Goal: Navigation & Orientation: Find specific page/section

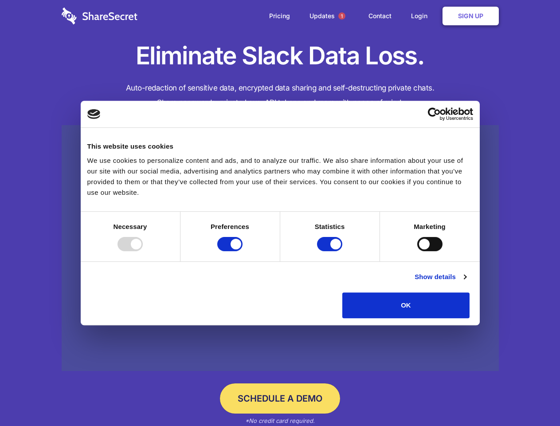
click at [143, 251] on div at bounding box center [129, 244] width 25 height 14
click at [243, 251] on input "Preferences" at bounding box center [229, 244] width 25 height 14
checkbox input "false"
click at [331, 251] on input "Statistics" at bounding box center [329, 244] width 25 height 14
checkbox input "false"
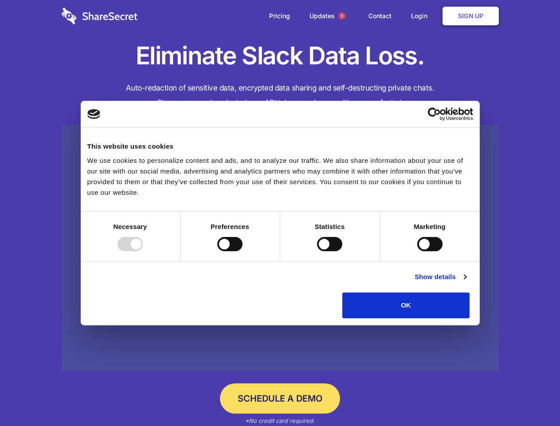
click at [417, 251] on input "Marketing" at bounding box center [429, 244] width 25 height 14
checkbox input "true"
click at [466, 282] on link "Show details" at bounding box center [440, 276] width 51 height 11
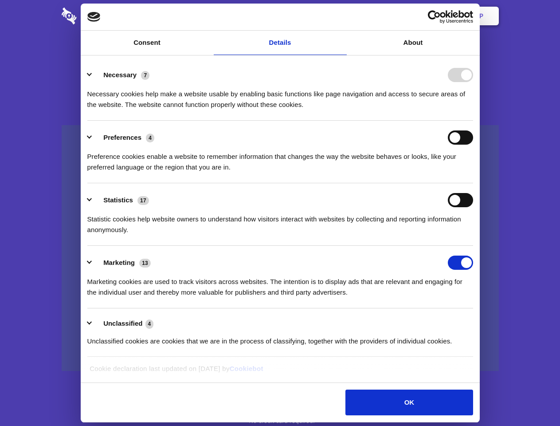
click at [473, 110] on div "Necessary cookies help make a website usable by enabling basic functions like p…" at bounding box center [280, 96] width 386 height 28
click at [341, 16] on span "1" at bounding box center [341, 15] width 7 height 7
